Goal: Task Accomplishment & Management: Manage account settings

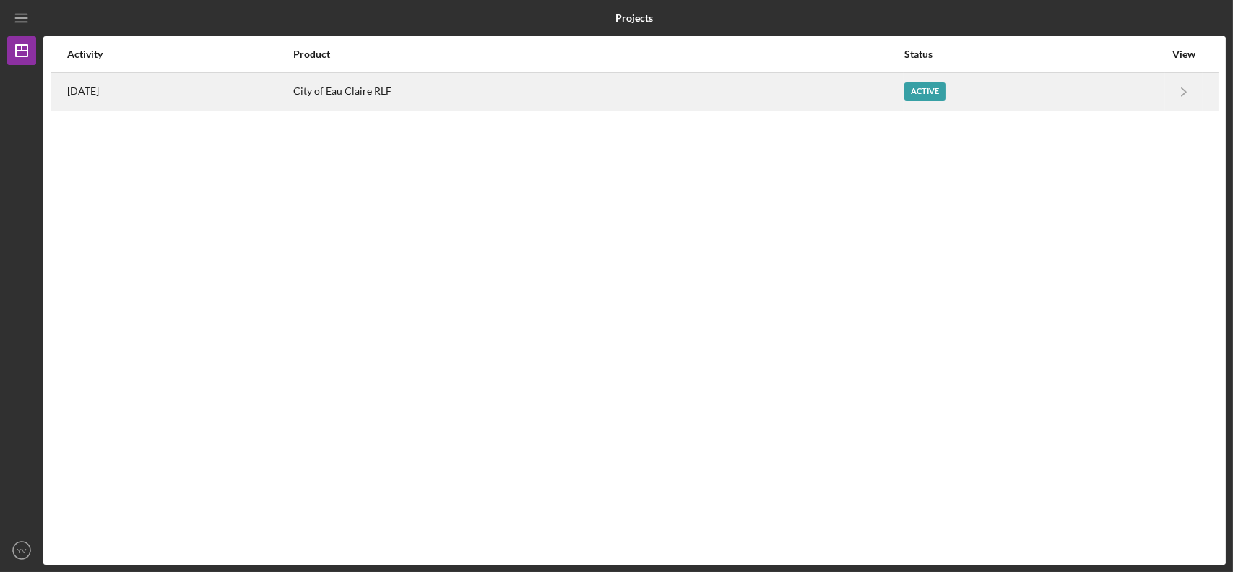
click at [624, 108] on div "City of Eau Claire RLF" at bounding box center [598, 92] width 610 height 36
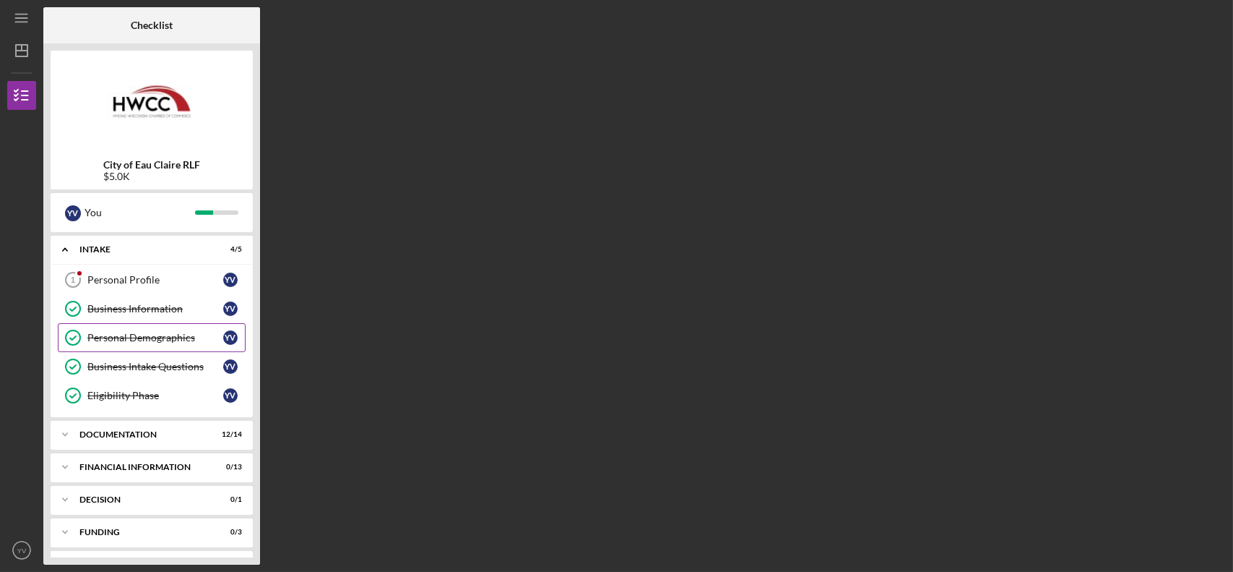
scroll to position [29, 0]
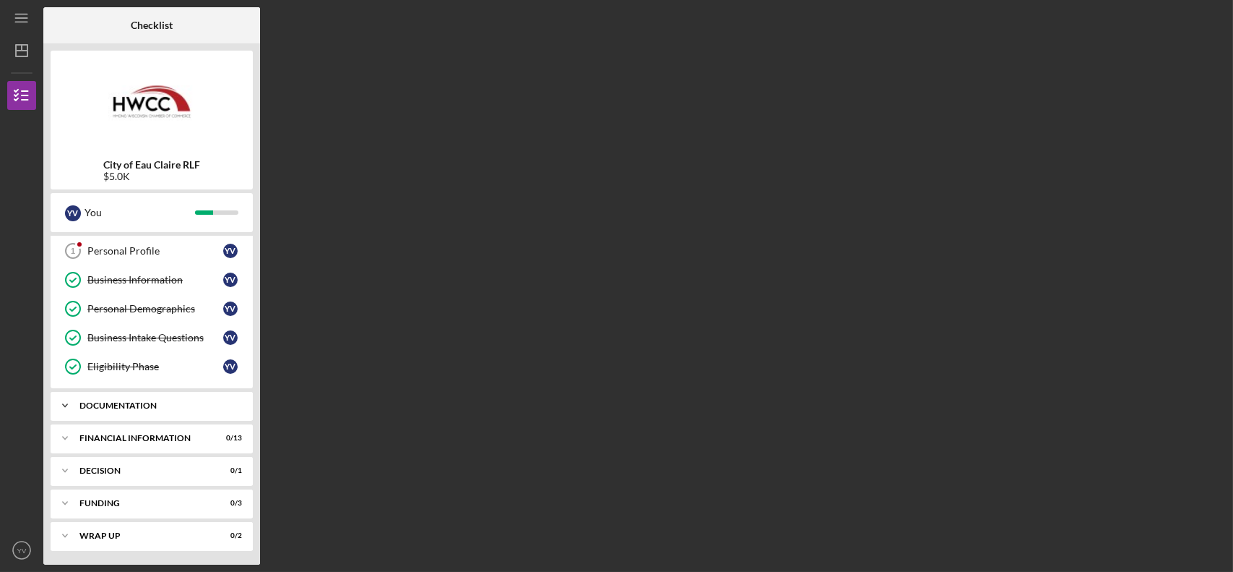
click at [149, 400] on div "Icon/Expander Documentation 12 / 14" at bounding box center [152, 405] width 202 height 29
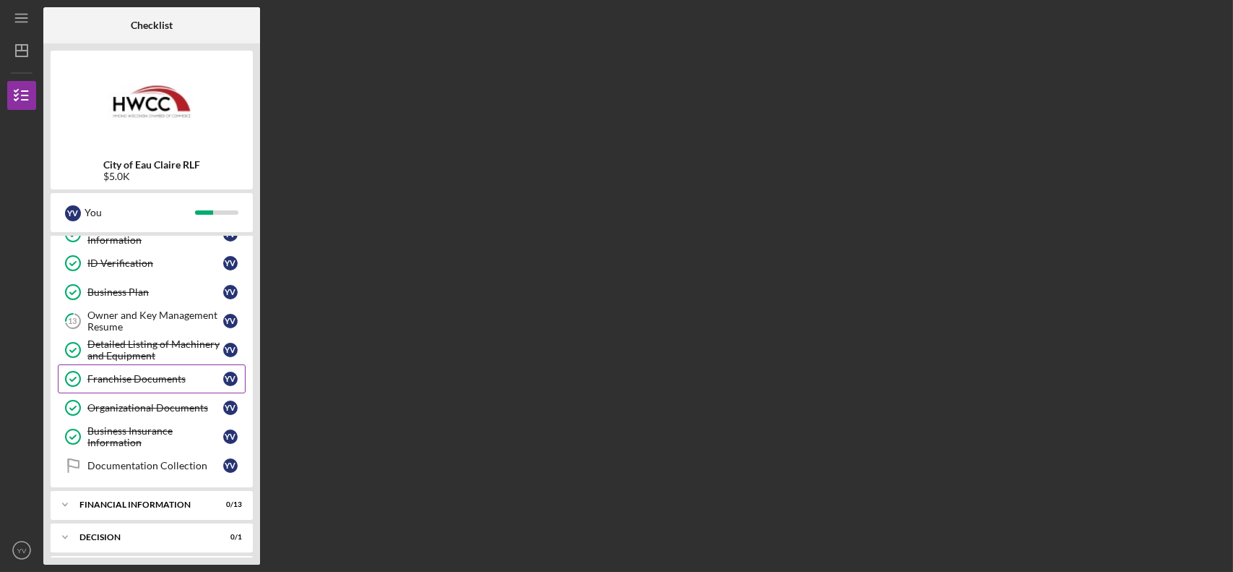
scroll to position [390, 0]
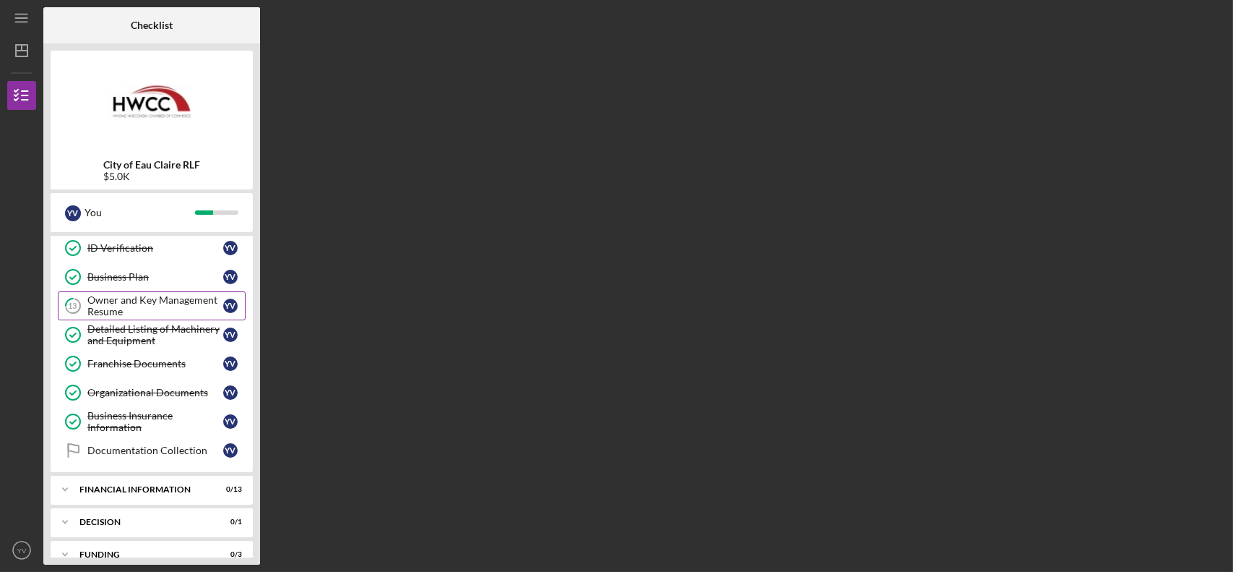
click at [157, 302] on div "Owner and Key Management Resume" at bounding box center [155, 305] width 136 height 23
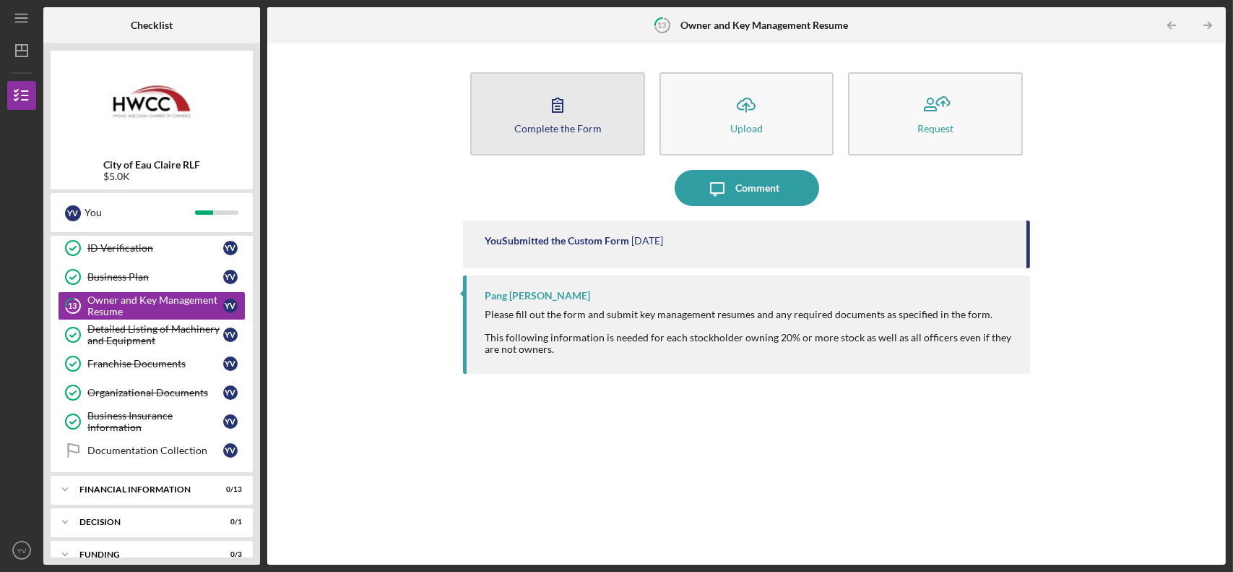
click at [542, 111] on icon "button" at bounding box center [558, 105] width 36 height 36
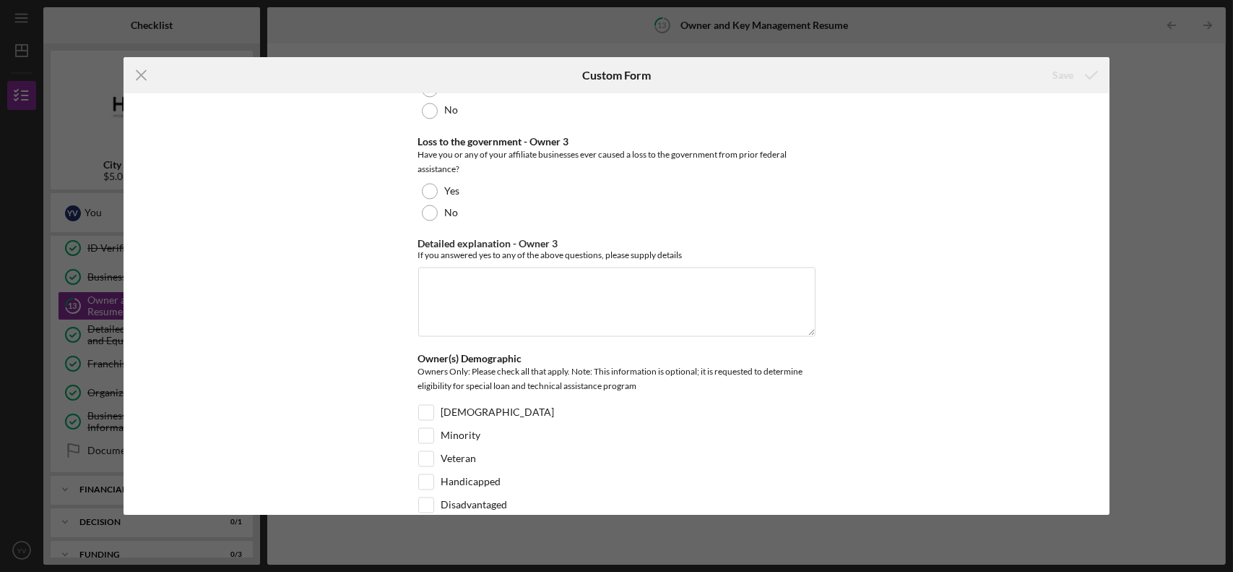
scroll to position [5567, 0]
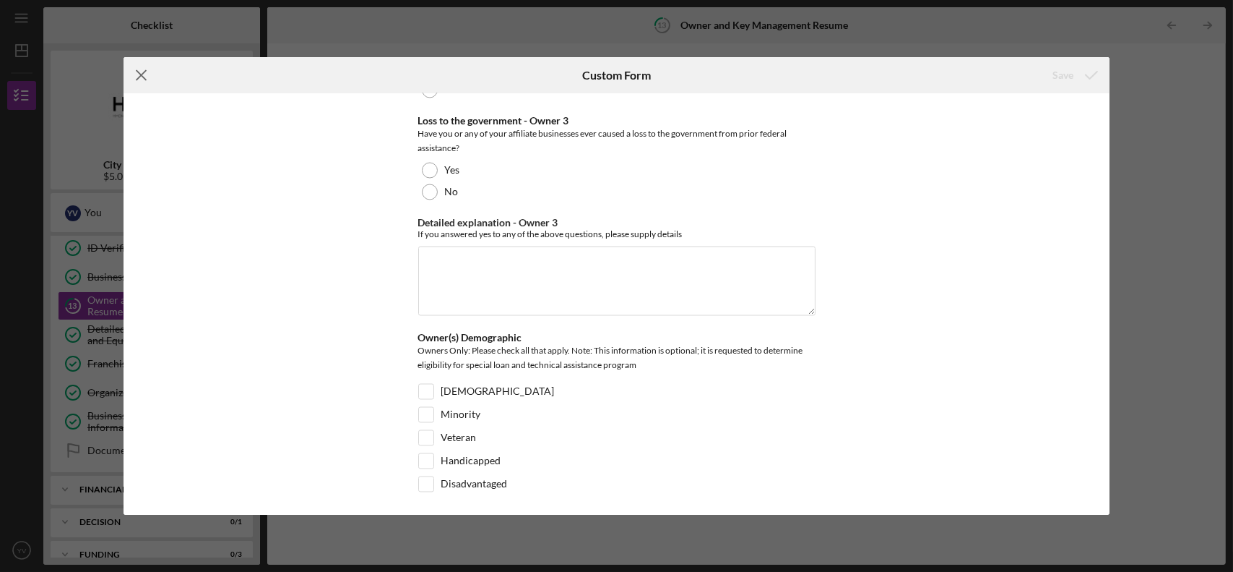
click at [142, 72] on icon "Icon/Menu Close" at bounding box center [142, 75] width 36 height 36
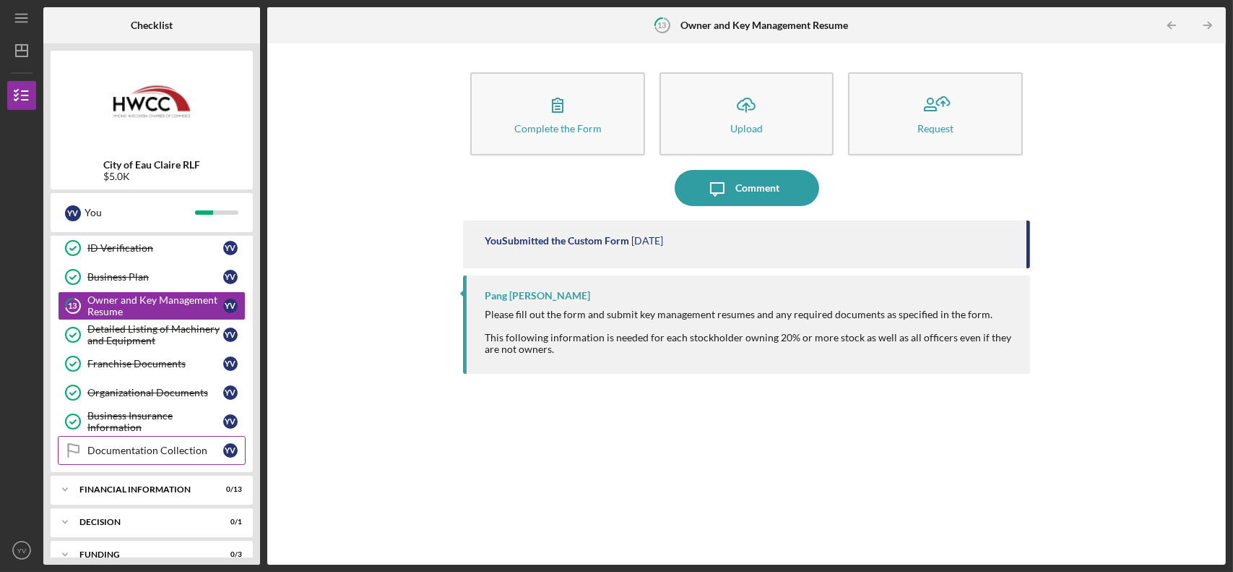
click at [159, 448] on div "Documentation Collection" at bounding box center [155, 450] width 136 height 12
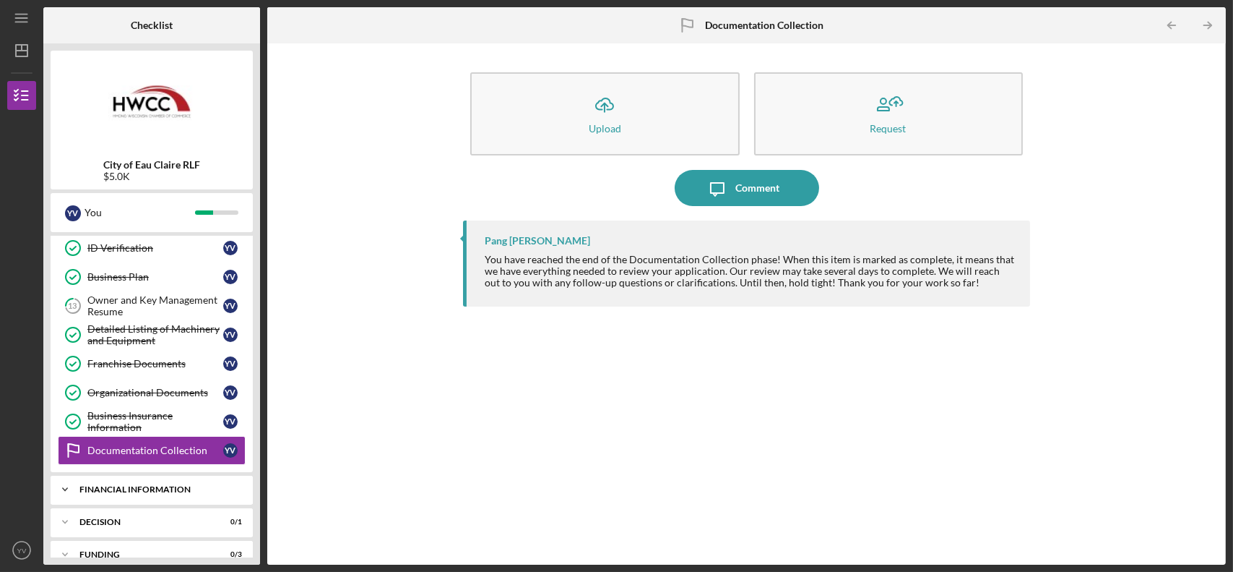
click at [202, 494] on div "Icon/Expander Financial Information 0 / 13" at bounding box center [152, 489] width 202 height 29
click at [18, 542] on circle "button" at bounding box center [21, 549] width 17 height 17
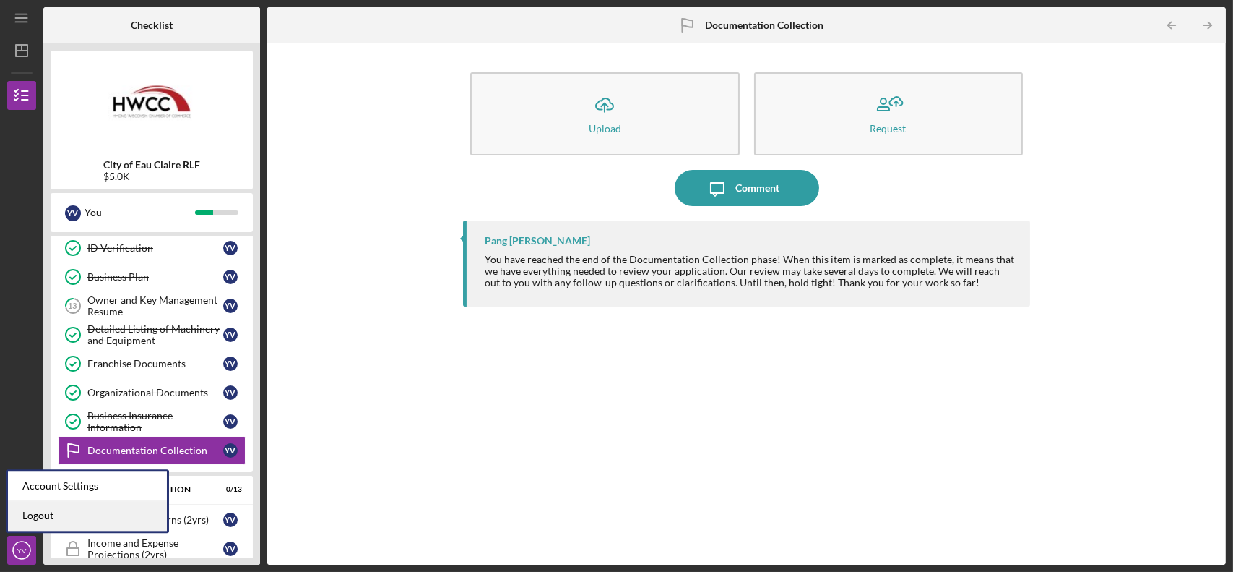
click at [82, 517] on link "Logout" at bounding box center [87, 516] width 159 height 30
